Goal: Information Seeking & Learning: Learn about a topic

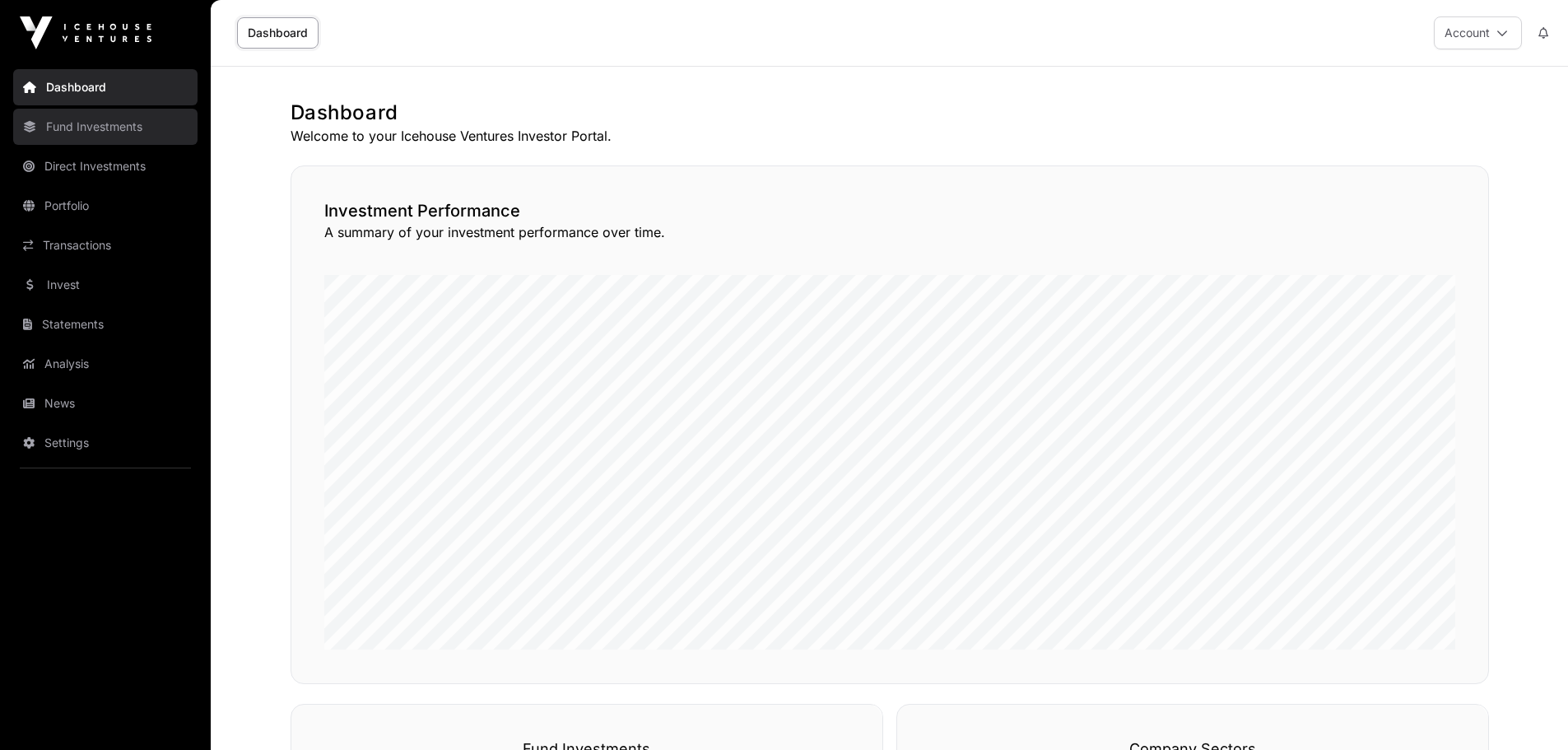
click at [100, 133] on link "Fund Investments" at bounding box center [105, 127] width 184 height 36
click at [114, 121] on link "Fund Investments" at bounding box center [105, 127] width 184 height 36
click at [107, 132] on link "Fund Investments" at bounding box center [105, 127] width 184 height 36
click at [118, 132] on link "Fund Investments" at bounding box center [105, 127] width 184 height 36
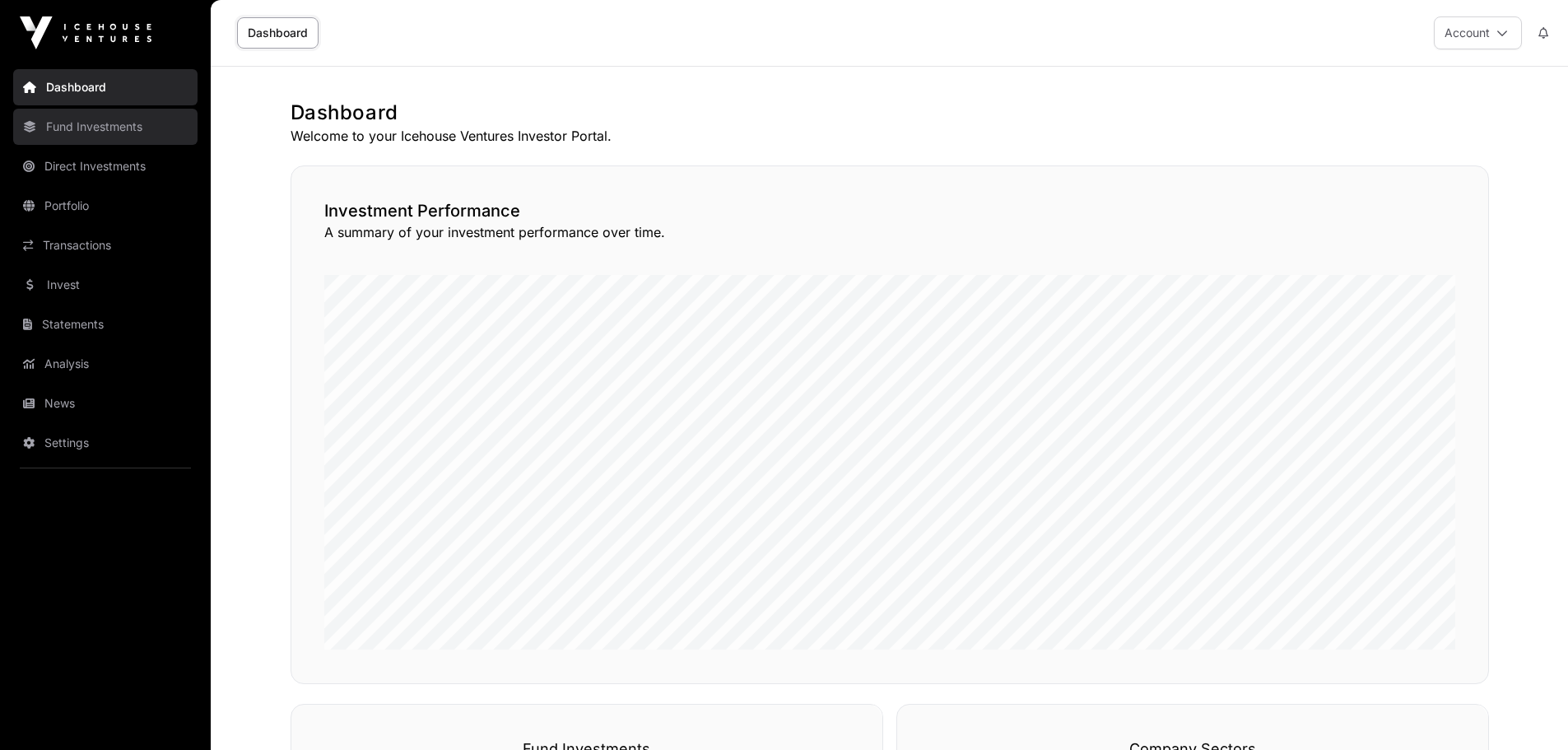
click at [97, 119] on link "Fund Investments" at bounding box center [105, 127] width 184 height 36
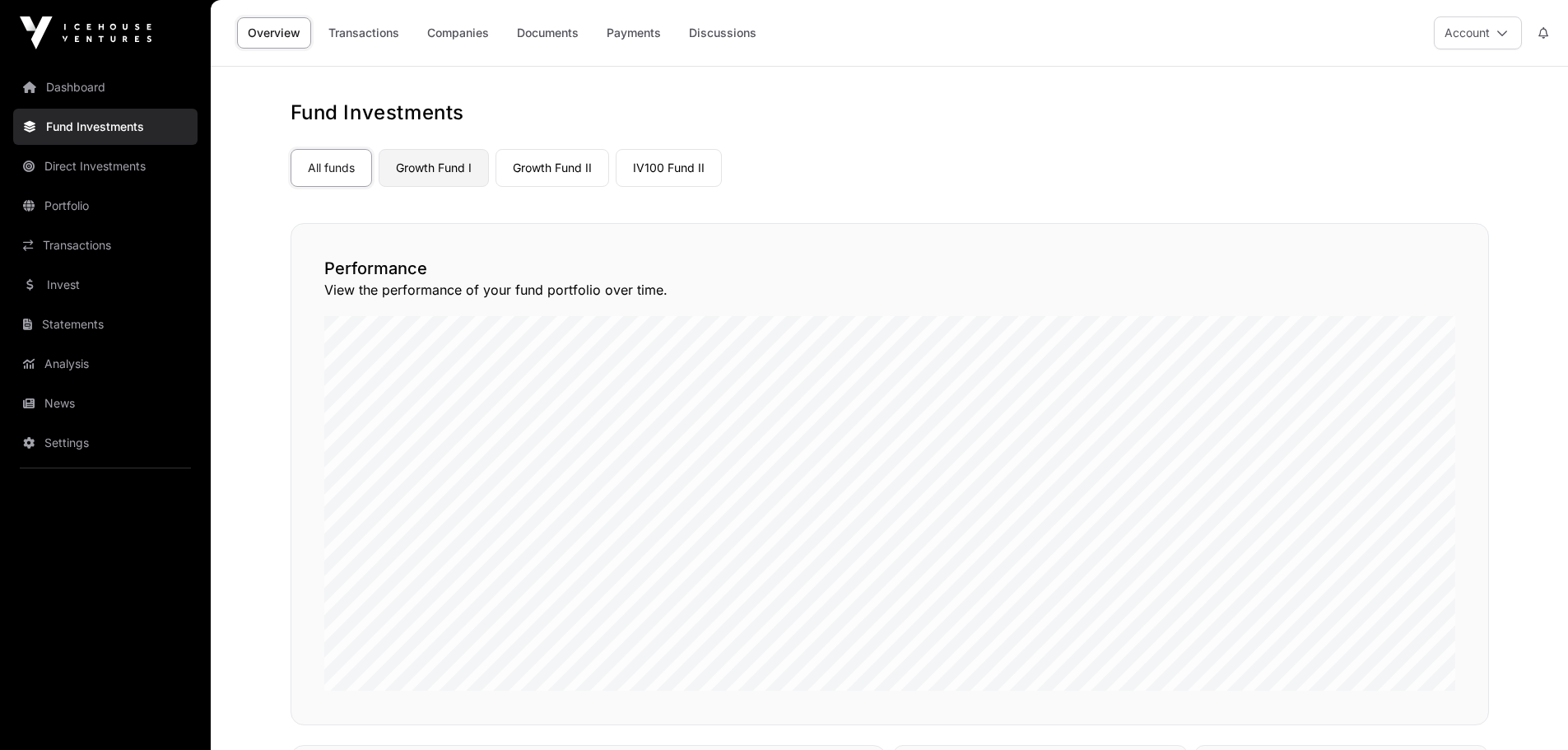
click at [459, 176] on link "Growth Fund I" at bounding box center [434, 168] width 111 height 38
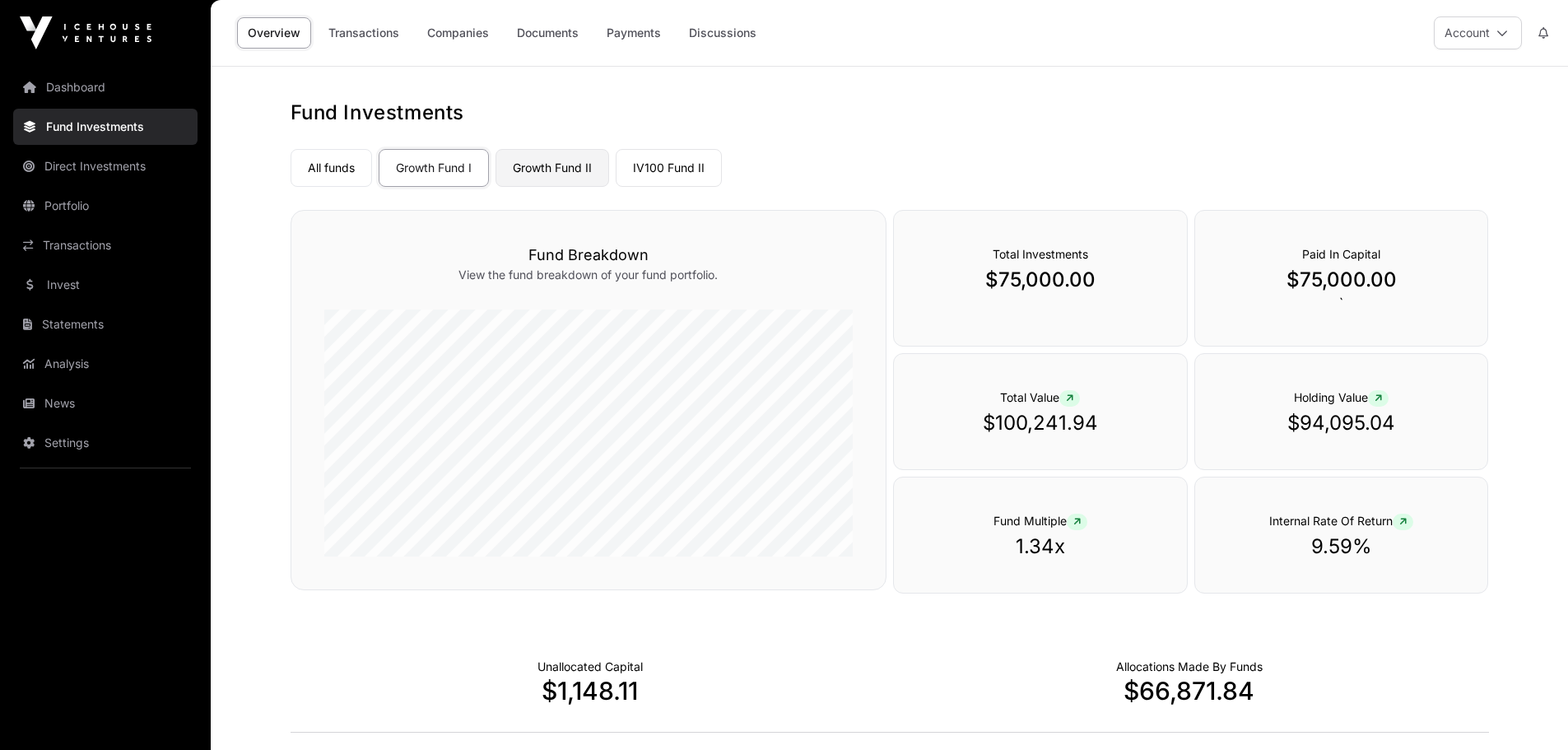
click at [559, 166] on link "Growth Fund II" at bounding box center [552, 168] width 113 height 38
click at [671, 161] on link "IV100 Fund II" at bounding box center [668, 168] width 106 height 38
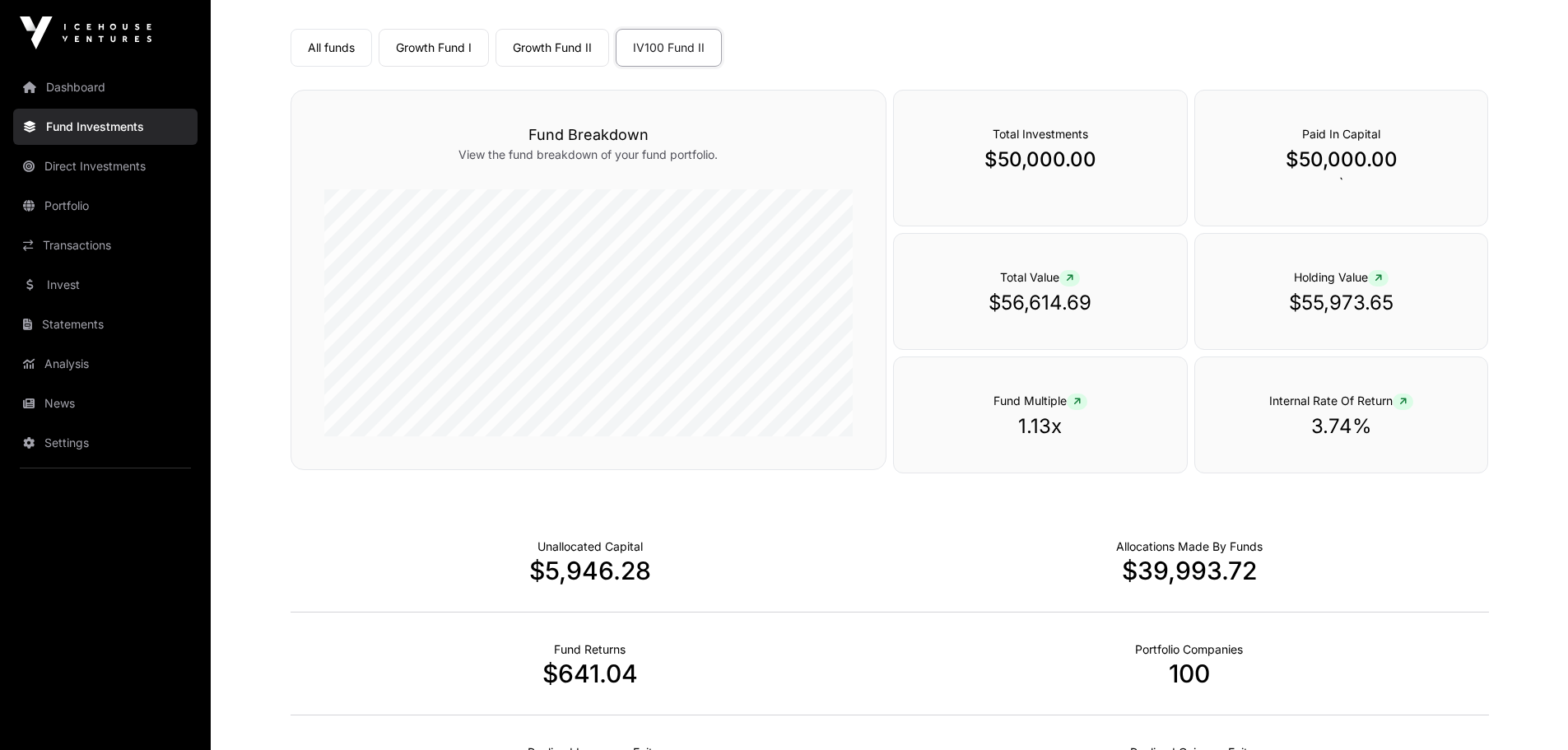
scroll to position [247, 0]
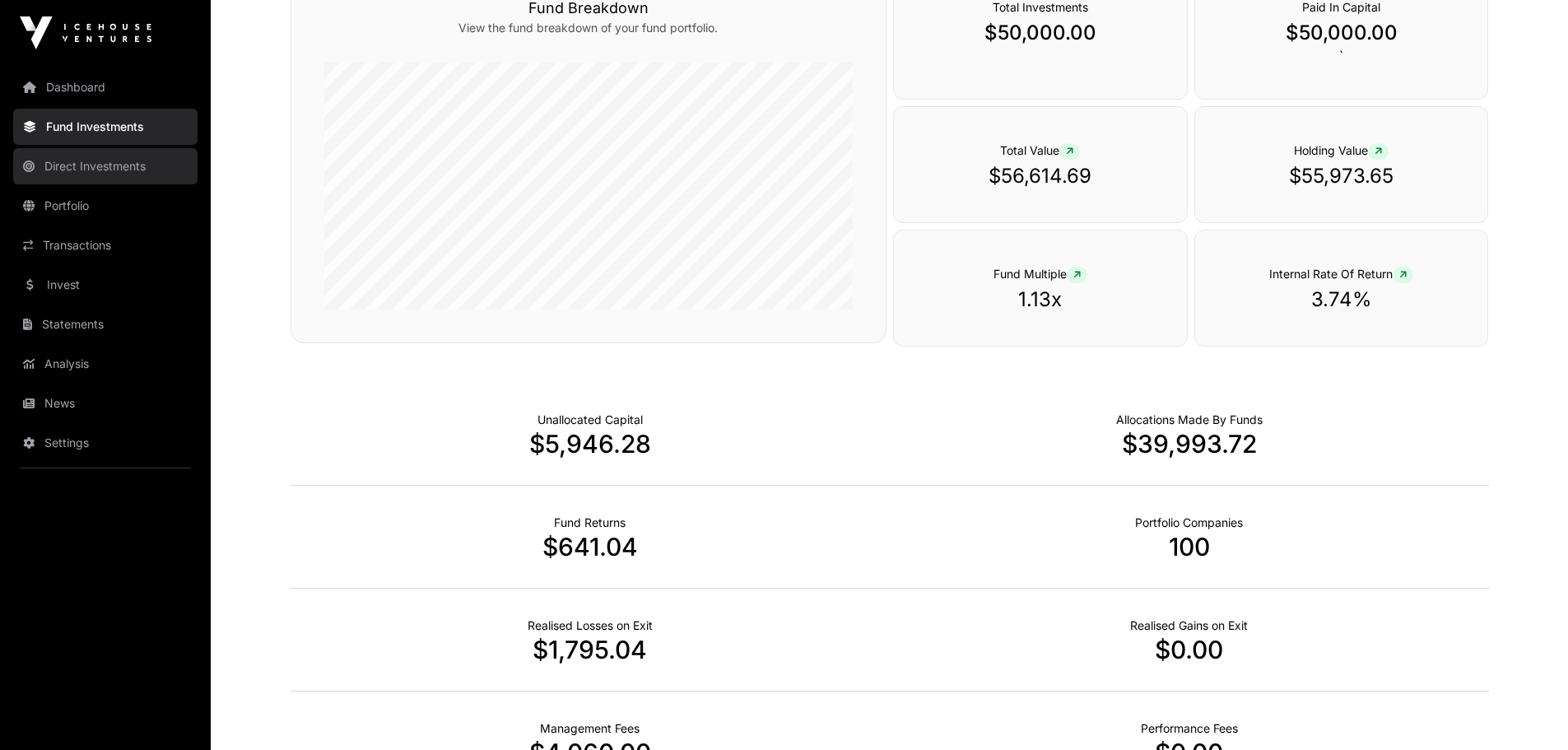
click at [116, 165] on link "Direct Investments" at bounding box center [105, 166] width 184 height 36
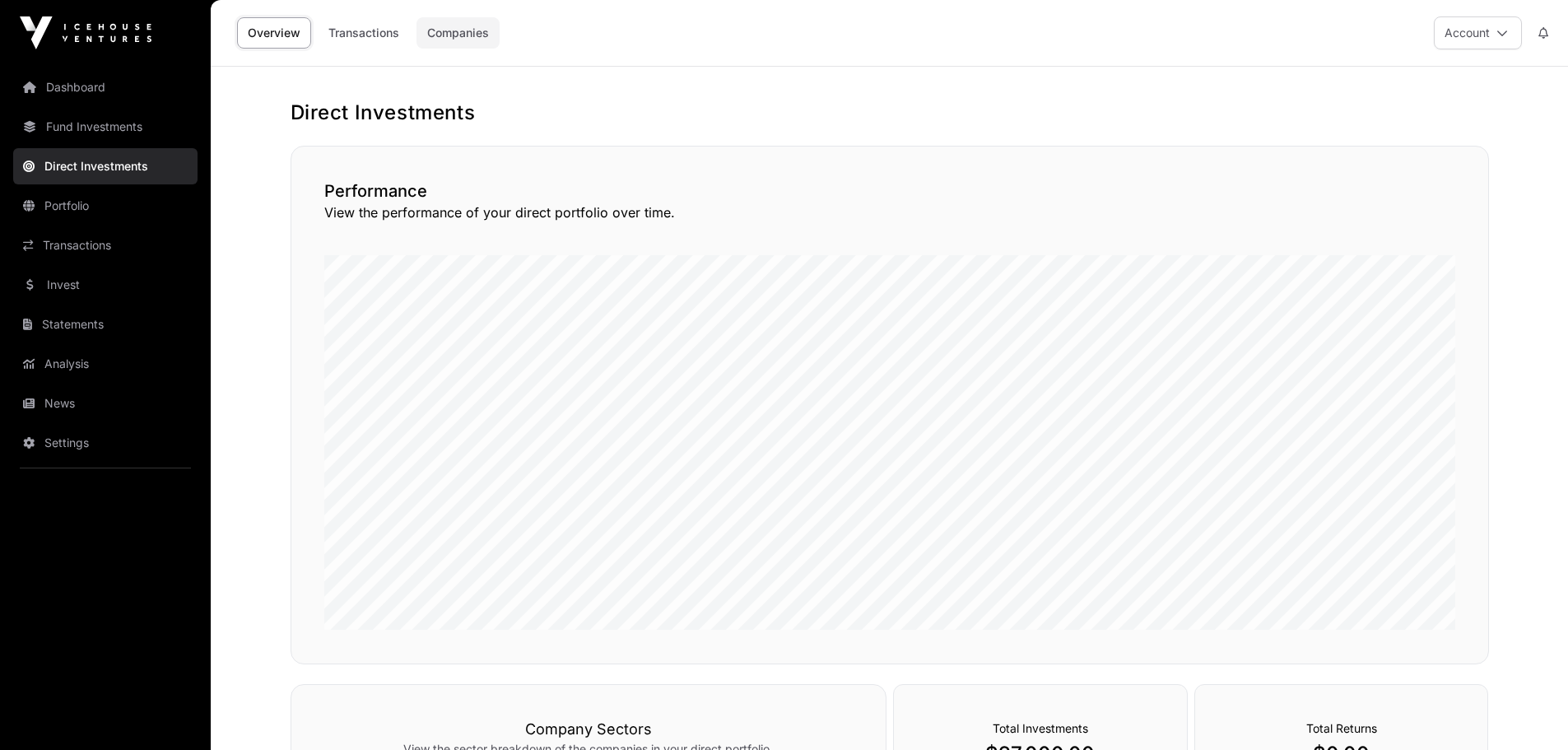
click at [452, 33] on link "Companies" at bounding box center [458, 33] width 83 height 31
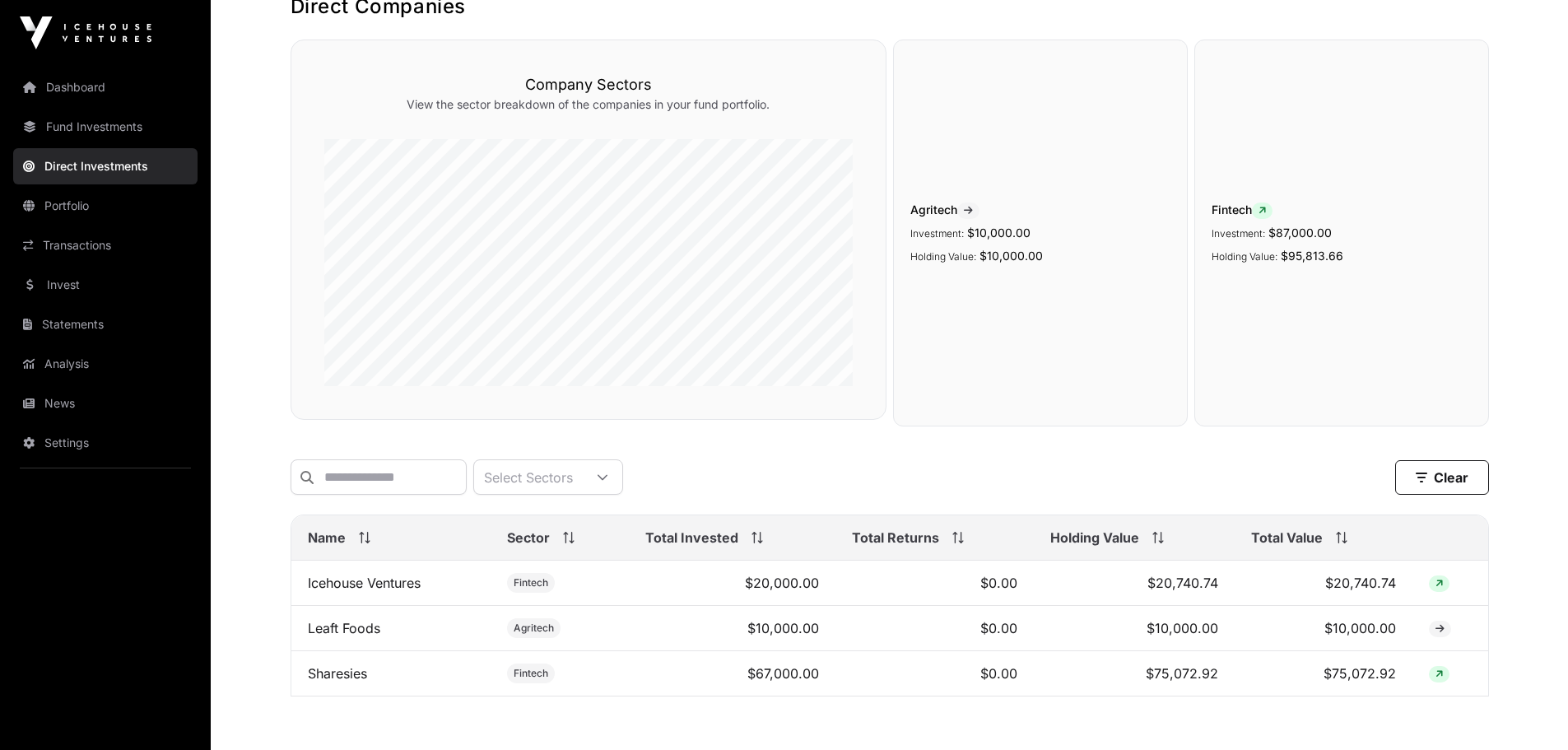
scroll to position [202, 0]
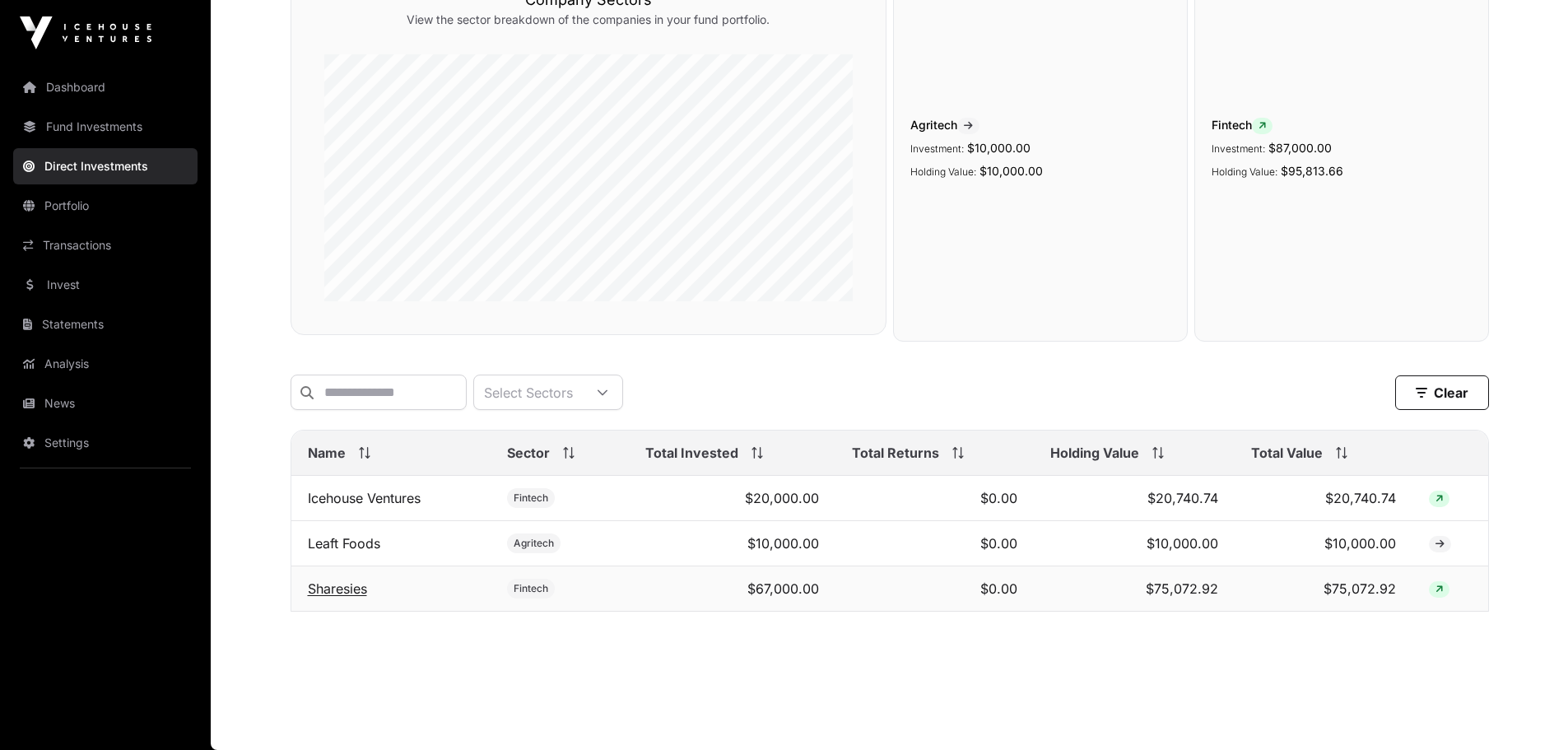
click at [348, 585] on link "Sharesies" at bounding box center [337, 589] width 59 height 16
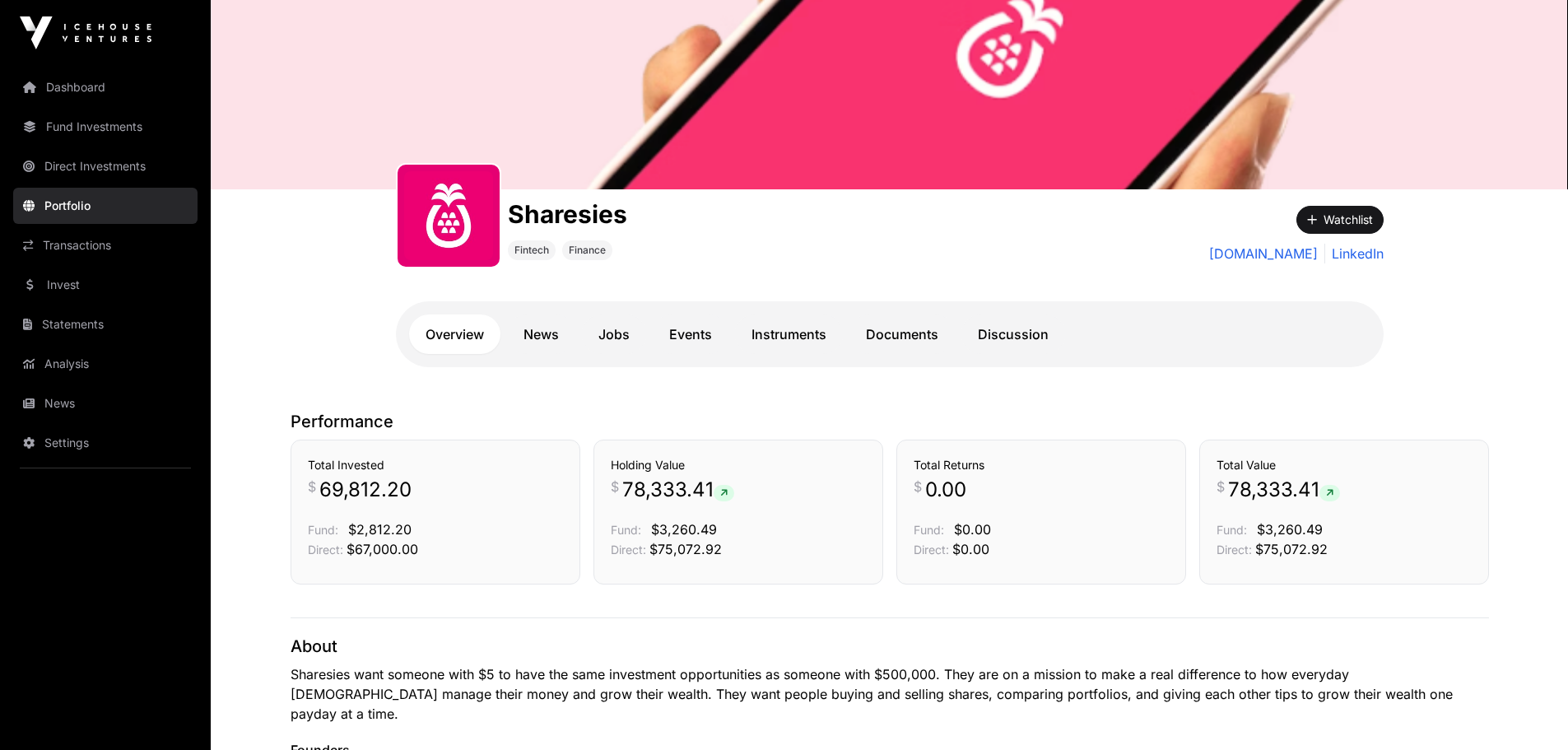
scroll to position [83, 0]
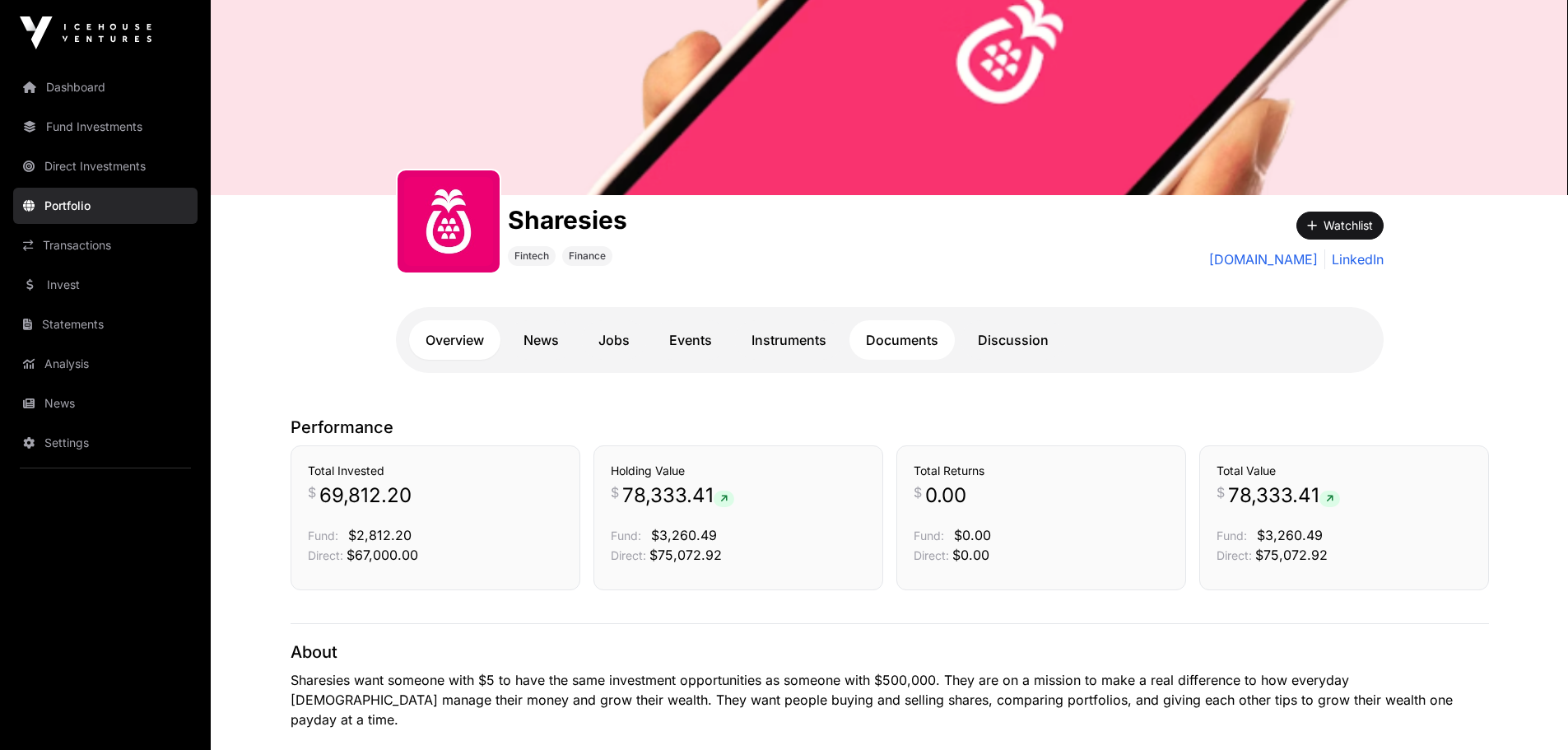
click at [909, 341] on link "Documents" at bounding box center [902, 340] width 105 height 40
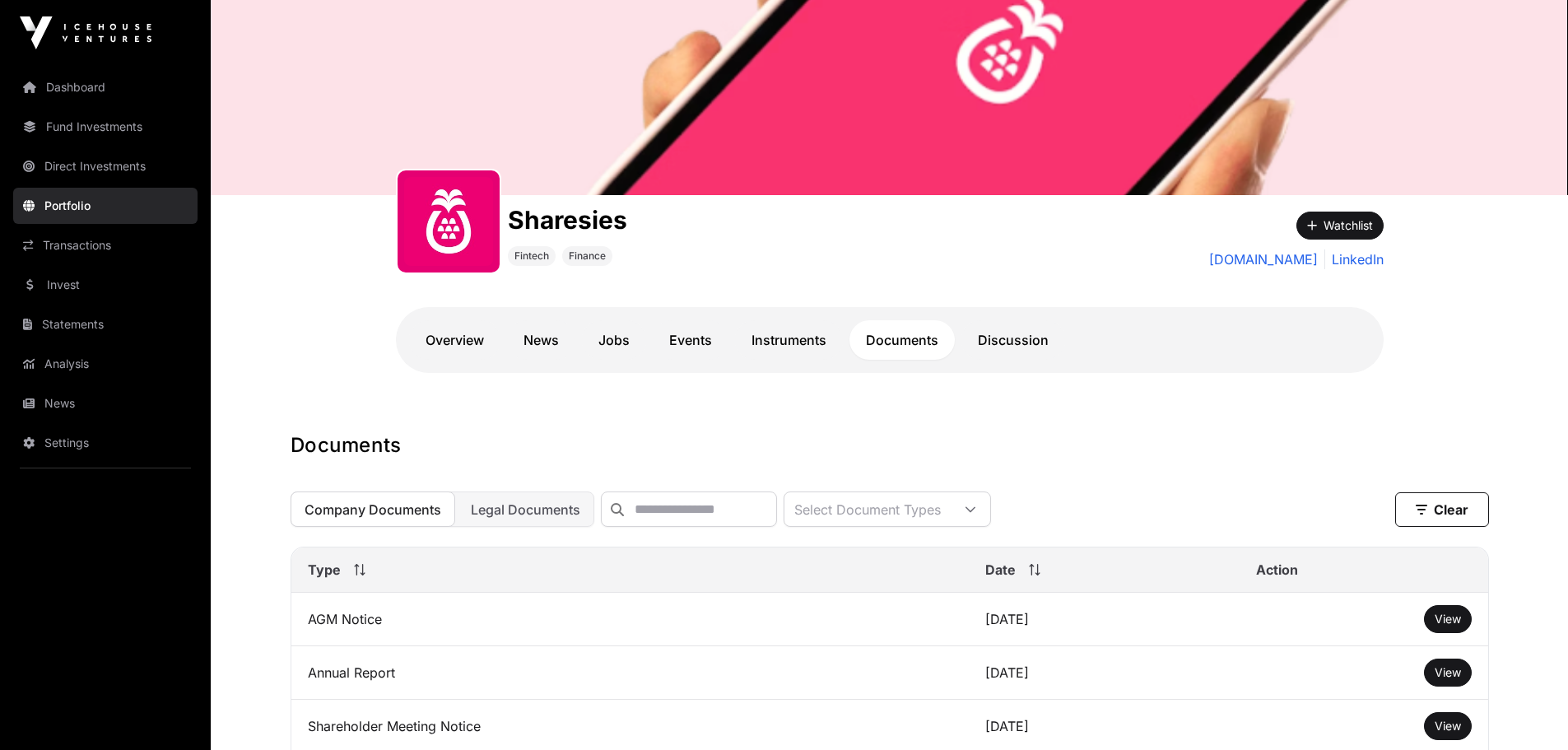
scroll to position [412, 0]
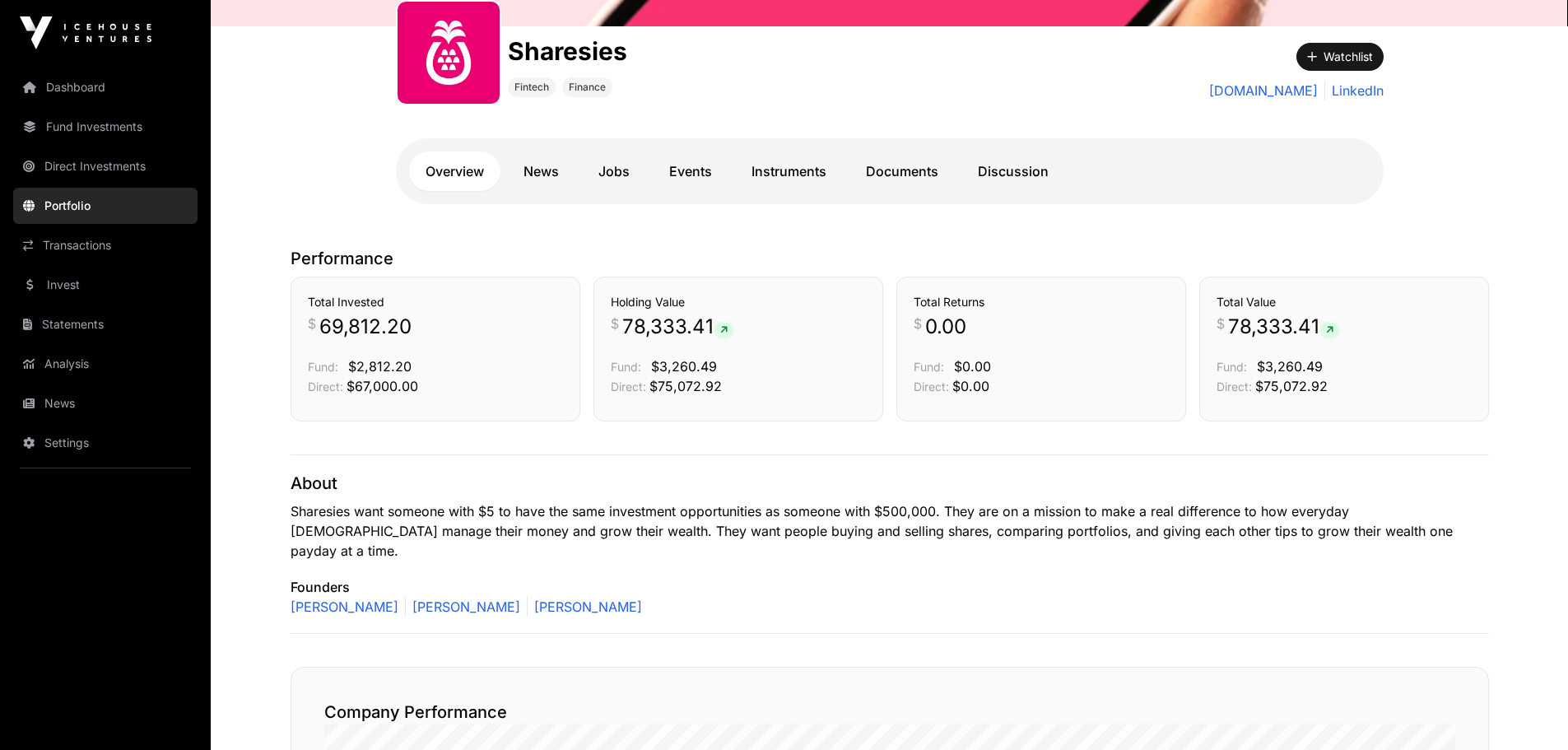
scroll to position [494, 0]
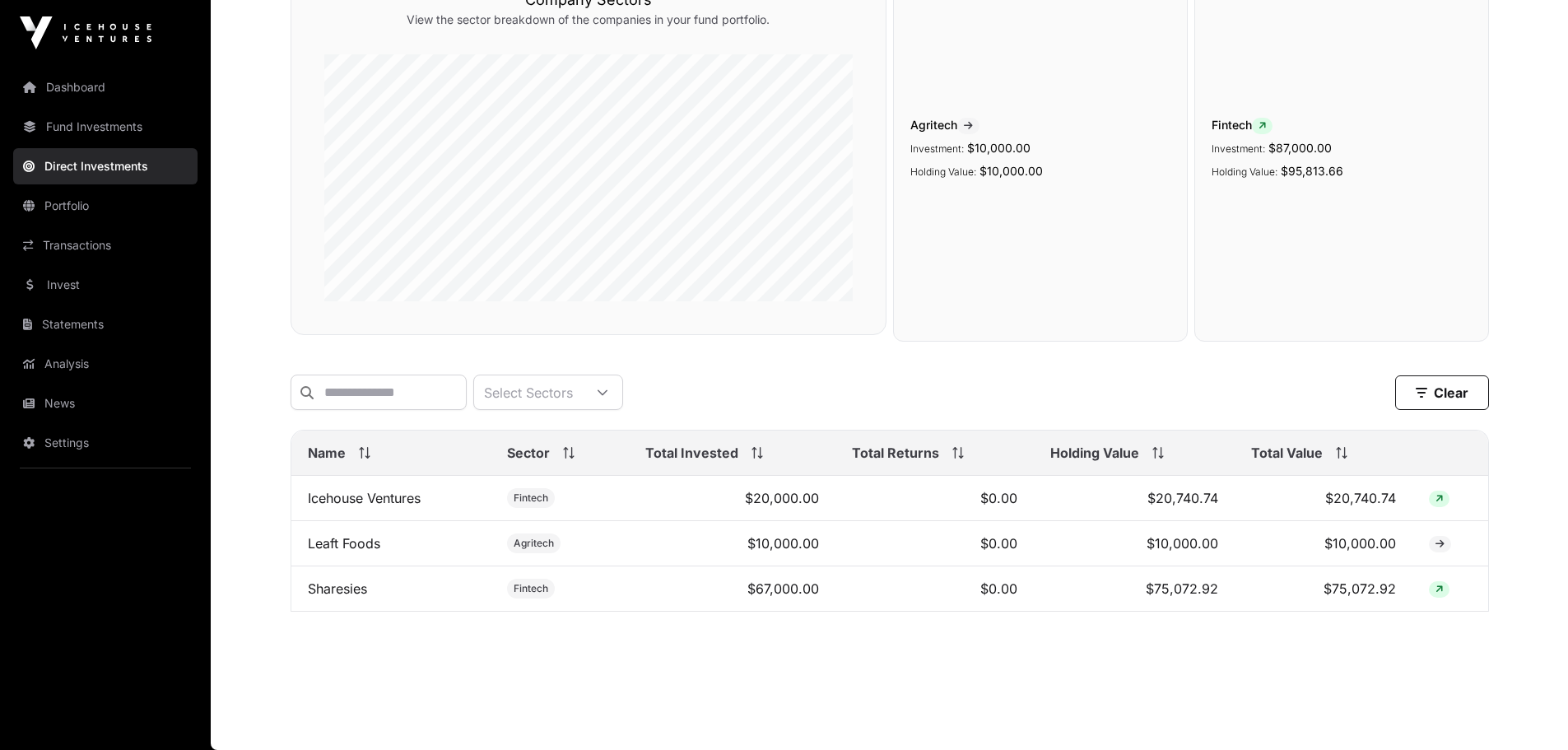
scroll to position [202, 0]
click at [347, 543] on link "Leaft Foods" at bounding box center [345, 543] width 73 height 16
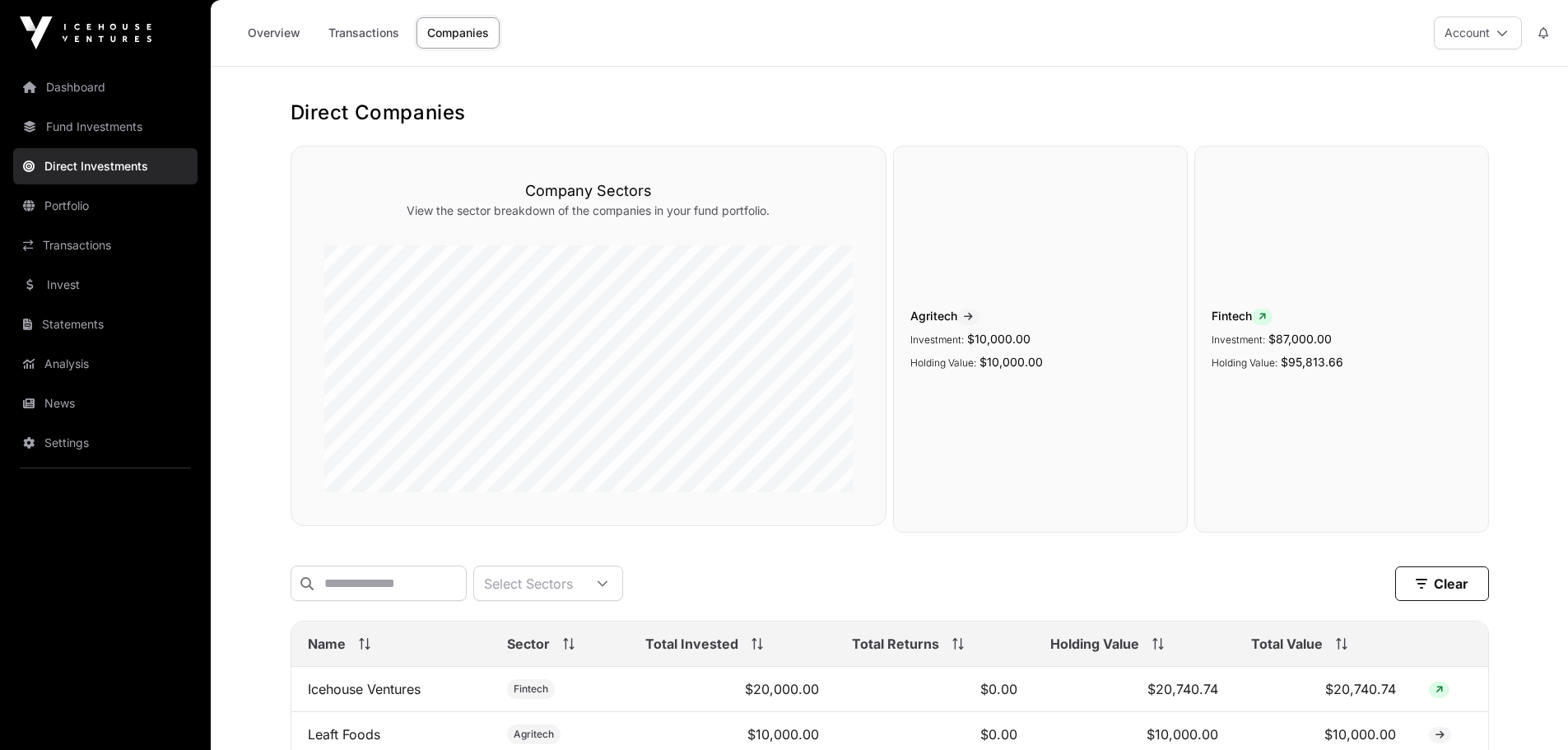
scroll to position [202, 0]
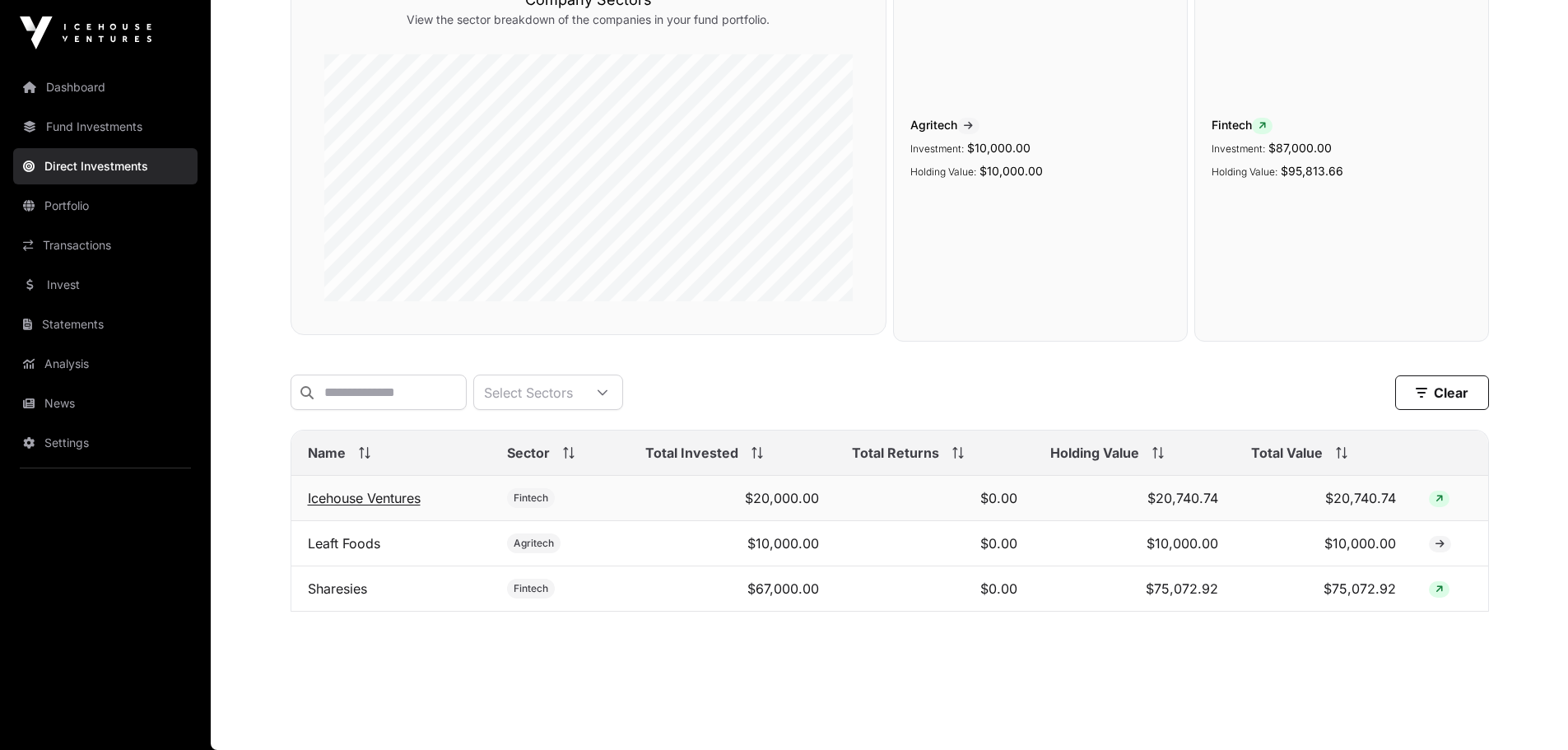
click at [369, 492] on link "Icehouse Ventures" at bounding box center [365, 498] width 112 height 16
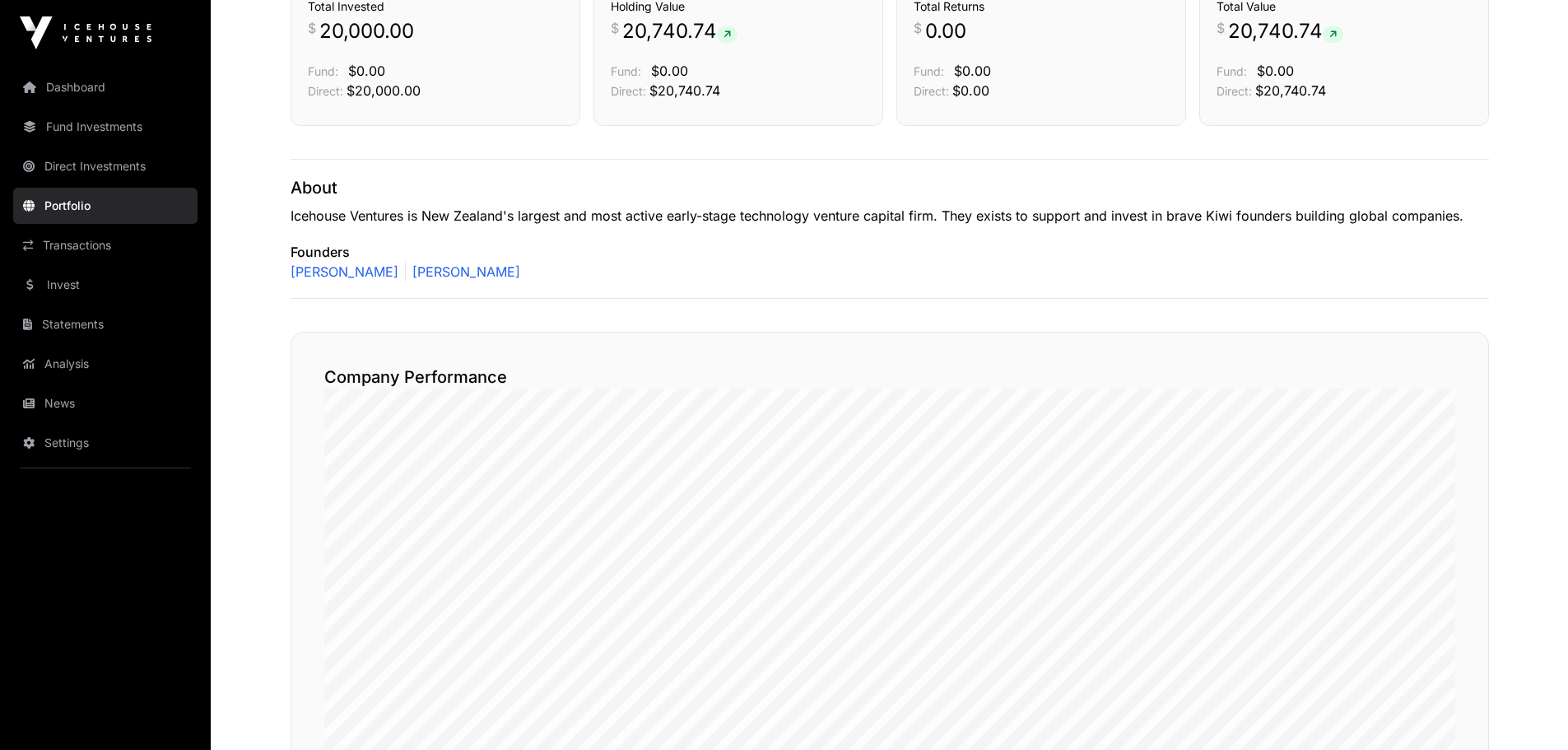
scroll to position [83, 0]
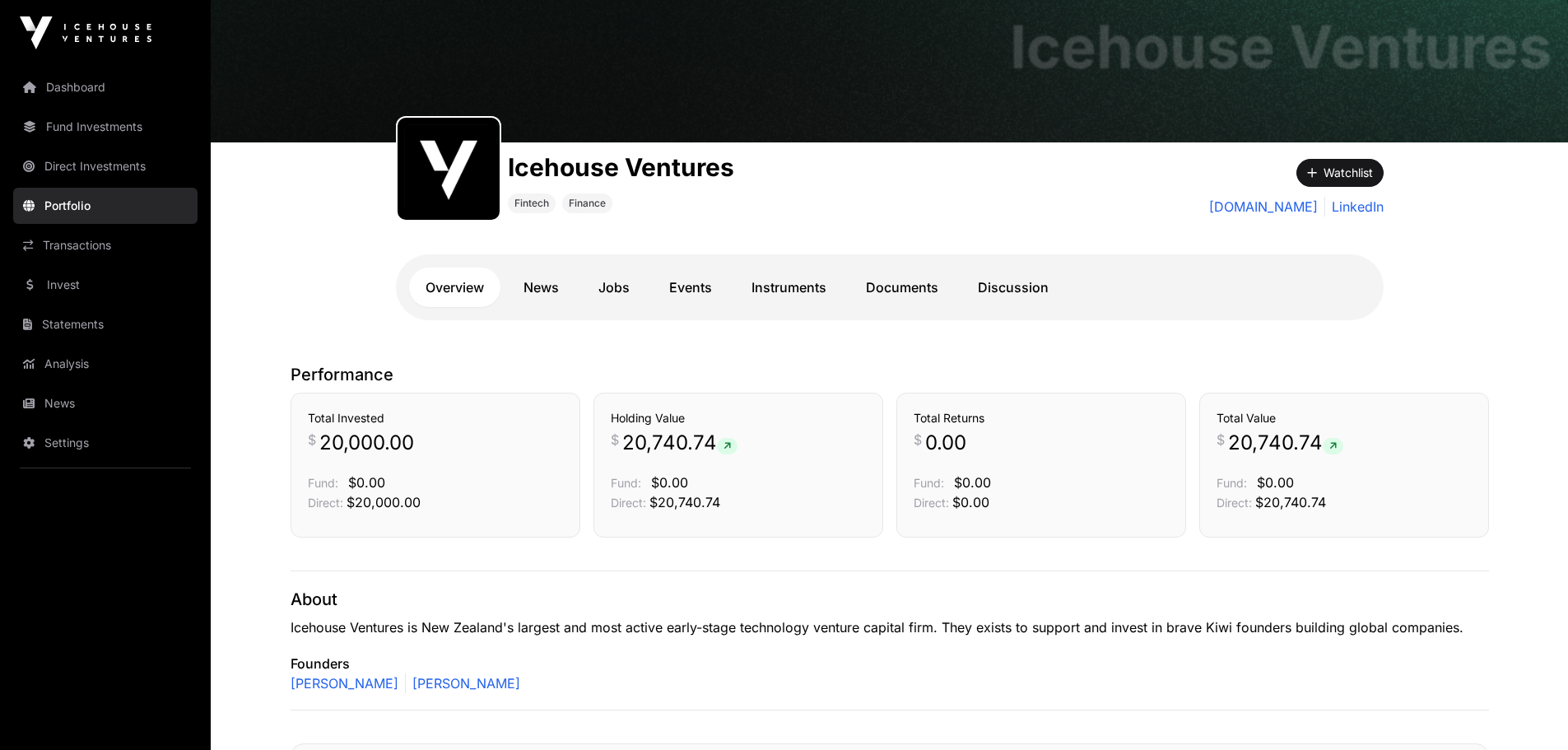
click at [69, 204] on link "Portfolio" at bounding box center [105, 206] width 184 height 36
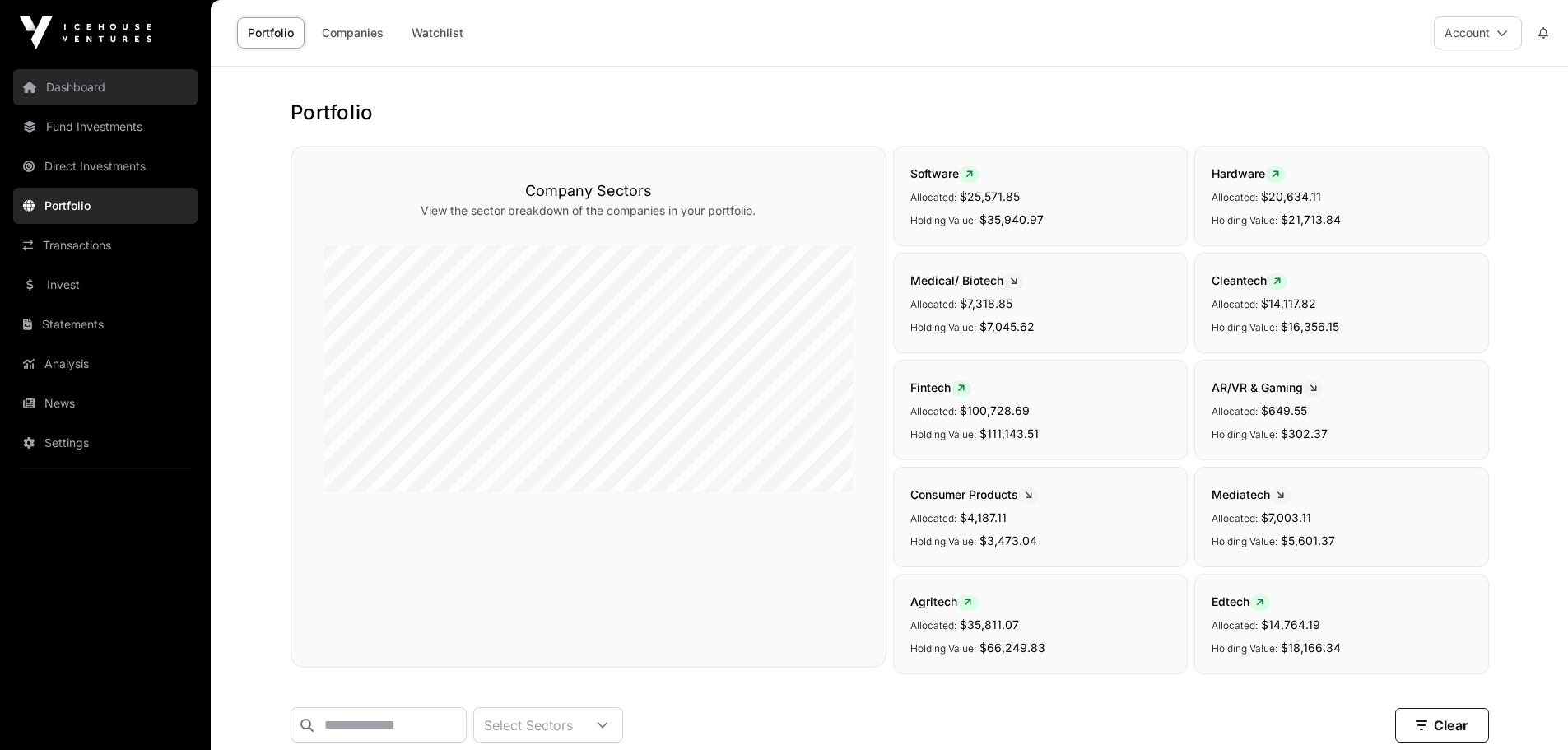
click at [71, 79] on link "Dashboard" at bounding box center [105, 87] width 184 height 36
